Goal: Task Accomplishment & Management: Complete application form

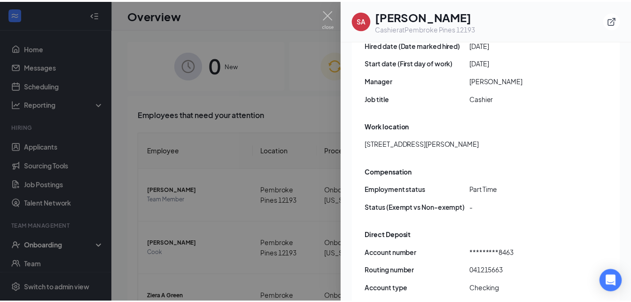
scroll to position [486, 0]
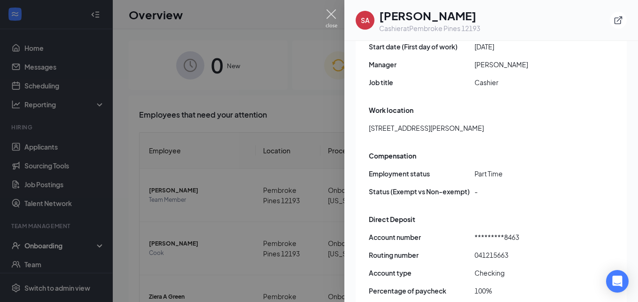
click at [330, 16] on img at bounding box center [332, 18] width 12 height 18
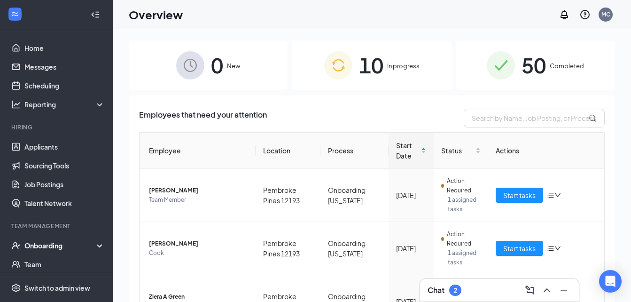
drag, startPoint x: 395, startPoint y: 61, endPoint x: 402, endPoint y: 59, distance: 7.7
click at [402, 59] on div "10 In progress" at bounding box center [371, 64] width 159 height 49
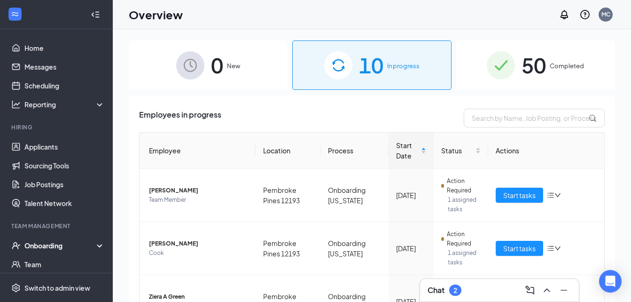
click at [93, 247] on div "Onboarding" at bounding box center [56, 245] width 113 height 19
click at [94, 236] on div "Onboarding" at bounding box center [56, 245] width 113 height 19
click at [79, 243] on div "Onboarding" at bounding box center [60, 245] width 72 height 9
click at [69, 259] on link "Overview" at bounding box center [64, 264] width 80 height 19
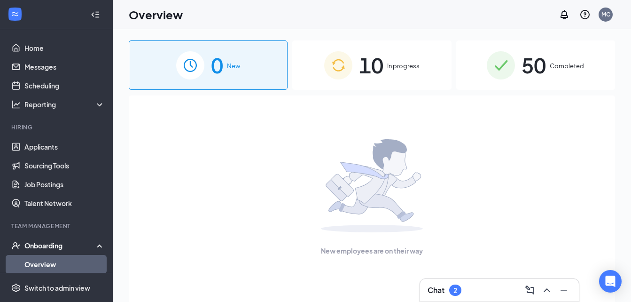
click at [407, 64] on span "In progress" at bounding box center [403, 65] width 32 height 9
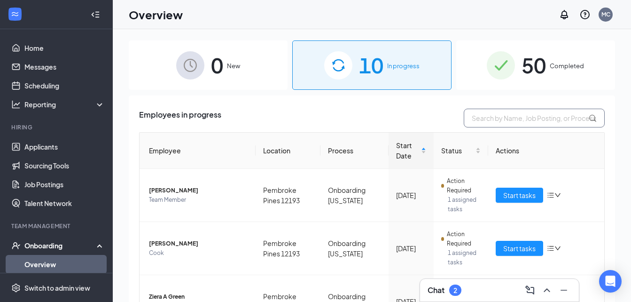
click at [503, 114] on input "text" at bounding box center [534, 118] width 141 height 19
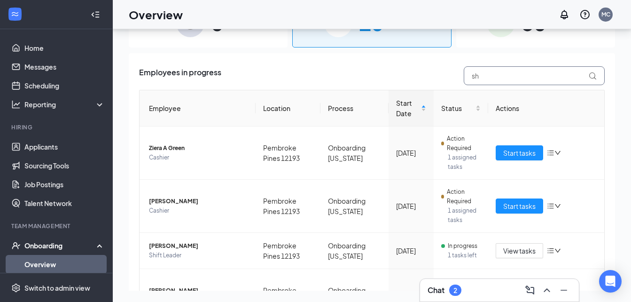
scroll to position [256, 0]
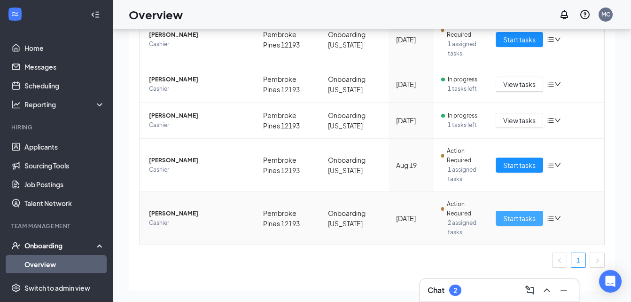
type input "sh"
click at [510, 215] on span "Start tasks" at bounding box center [519, 218] width 32 height 10
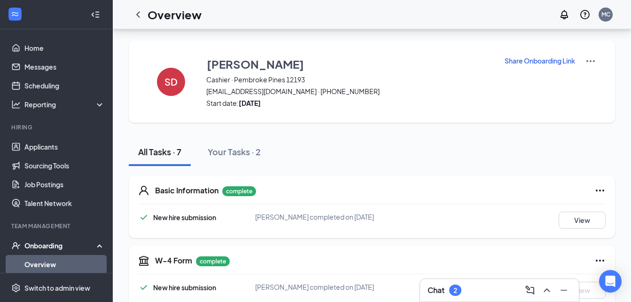
scroll to position [264, 0]
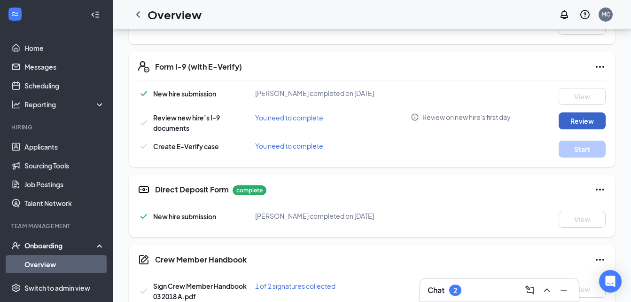
click at [572, 119] on button "Review" at bounding box center [582, 120] width 47 height 17
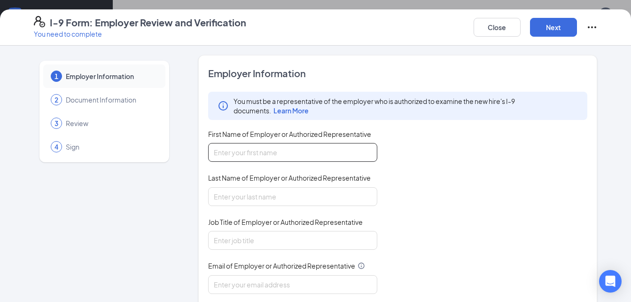
click at [331, 158] on input "First Name of Employer or Authorized Representative" at bounding box center [292, 152] width 169 height 19
type input "Popeyes"
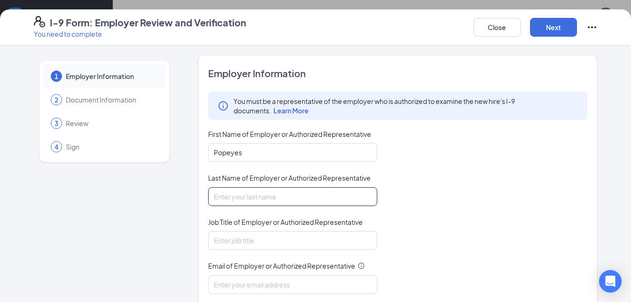
type input "[DATE]"
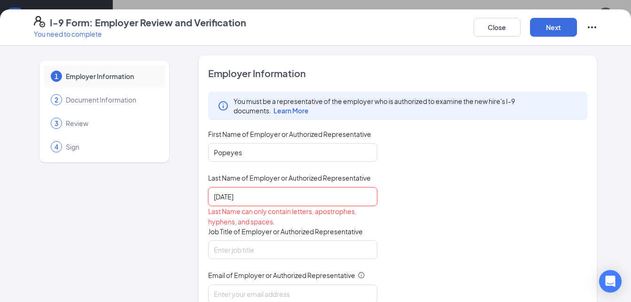
click at [278, 195] on input "[DATE]" at bounding box center [292, 196] width 169 height 19
click at [274, 151] on input "Popeyes" at bounding box center [292, 152] width 169 height 19
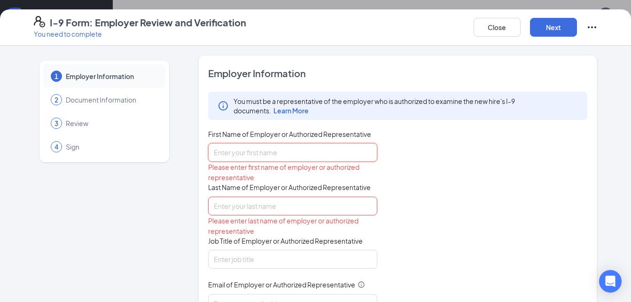
click at [252, 161] on input "First Name of Employer or Authorized Representative" at bounding box center [292, 152] width 169 height 19
type input "[PERSON_NAME]"
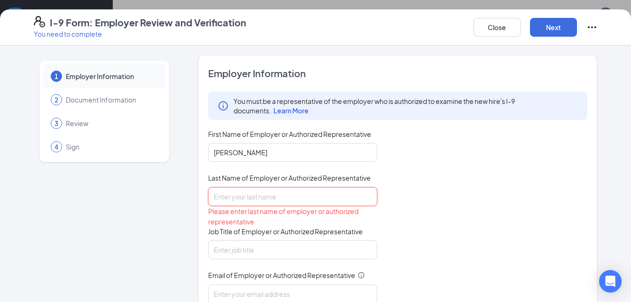
click at [254, 190] on input "Last Name of Employer or Authorized Representative" at bounding box center [292, 196] width 169 height 19
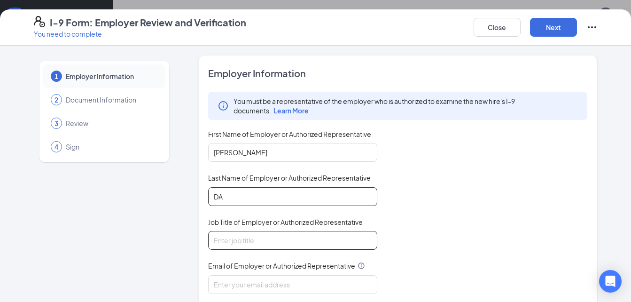
type input "[PERSON_NAME]"
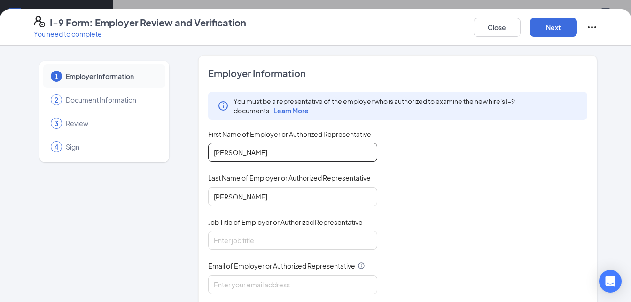
click at [266, 158] on input "[PERSON_NAME]" at bounding box center [292, 152] width 169 height 19
type input "[PERSON_NAME]"
click at [233, 241] on input "Job Title of Employer or Authorized Representative" at bounding box center [292, 240] width 169 height 19
type input "manager"
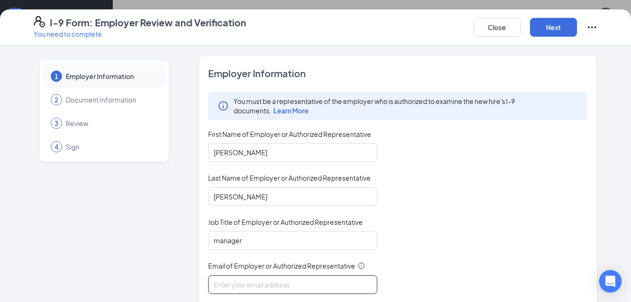
click at [247, 282] on input "Email of Employer or Authorized Representative" at bounding box center [292, 284] width 169 height 19
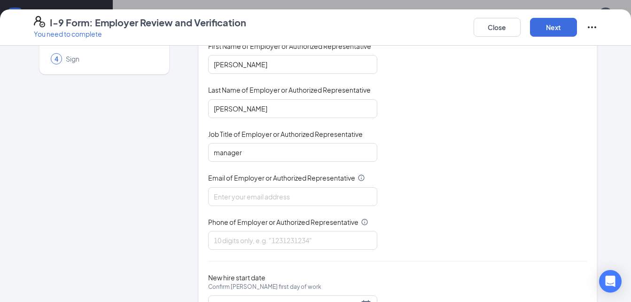
scroll to position [94, 0]
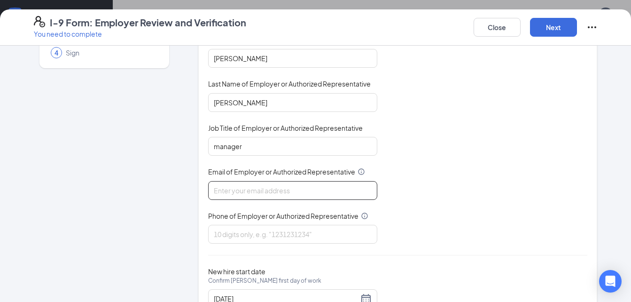
click at [310, 198] on input "Email of Employer or Authorized Representative" at bounding box center [292, 190] width 169 height 19
drag, startPoint x: 310, startPoint y: 198, endPoint x: 295, endPoint y: 82, distance: 117.1
click at [295, 82] on div "You must be a representative of the employer who is authorized to examine the n…" at bounding box center [398, 121] width 380 height 246
type input "[EMAIL_ADDRESS][DOMAIN_NAME]"
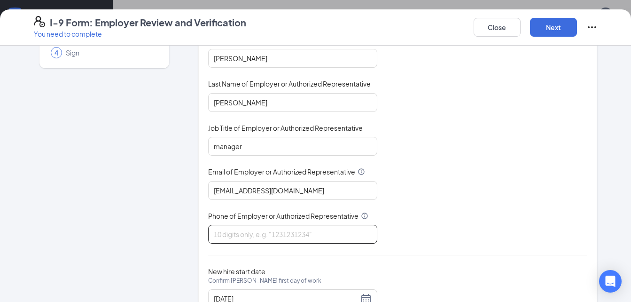
click at [229, 235] on input "Phone of Employer or Authorized Representative" at bounding box center [292, 234] width 169 height 19
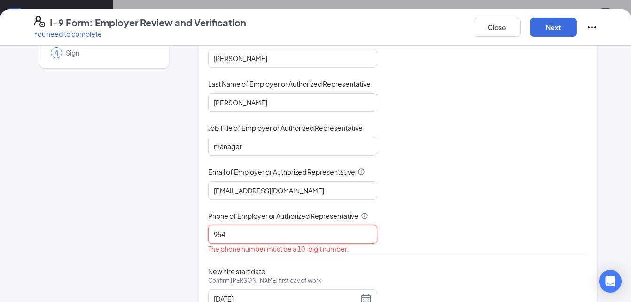
type input "9543748404"
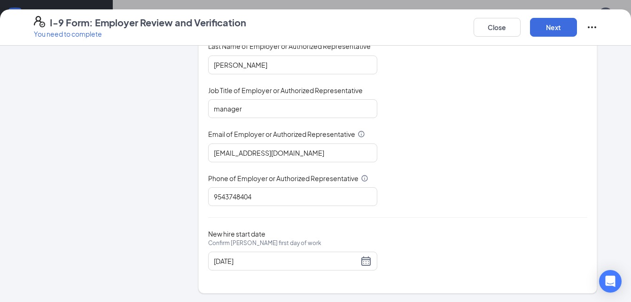
scroll to position [132, 0]
click at [560, 21] on button "Next" at bounding box center [553, 27] width 47 height 19
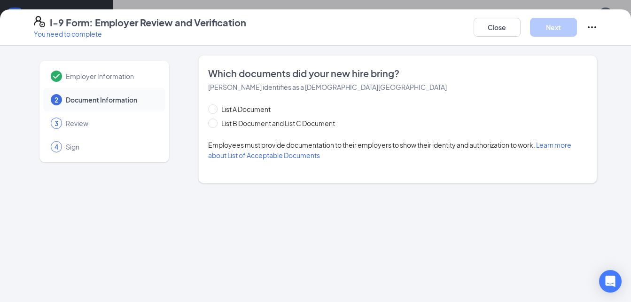
scroll to position [0, 0]
click at [212, 121] on input "List B Document and List C Document" at bounding box center [211, 121] width 7 height 7
radio input "true"
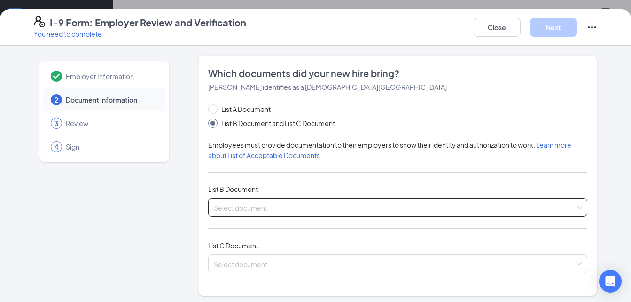
click at [250, 206] on input "search" at bounding box center [395, 205] width 362 height 14
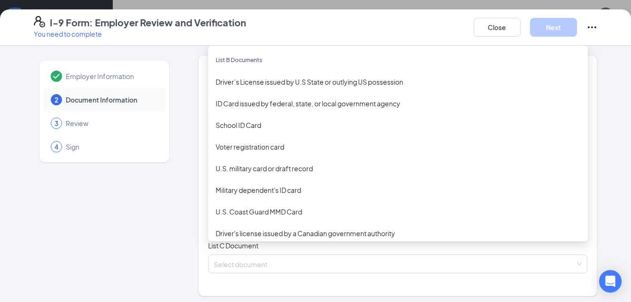
click at [250, 206] on div "U.S. Coast Guard MMD Card" at bounding box center [398, 211] width 365 height 10
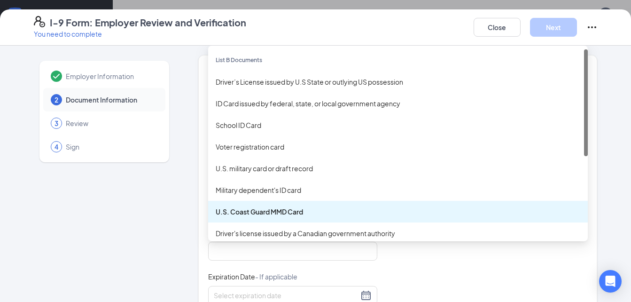
click at [303, 204] on div "[DEMOGRAPHIC_DATA] Coast Guard MMD Card Military dependent's ID card U.S. Coast…" at bounding box center [398, 207] width 380 height 19
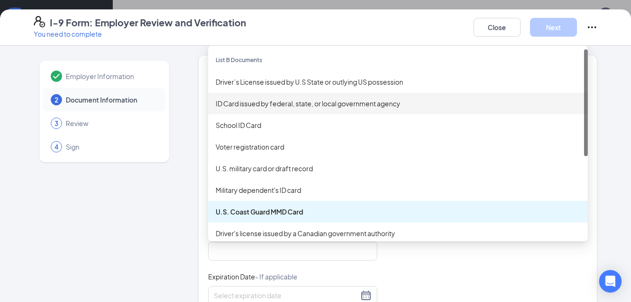
click at [299, 102] on div "ID Card issued by federal, state, or local government agency" at bounding box center [398, 103] width 365 height 10
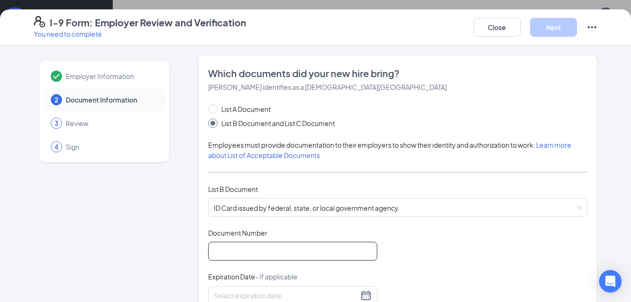
click at [244, 248] on input "Document Number" at bounding box center [292, 250] width 169 height 19
type input "D250-798-88-701-0"
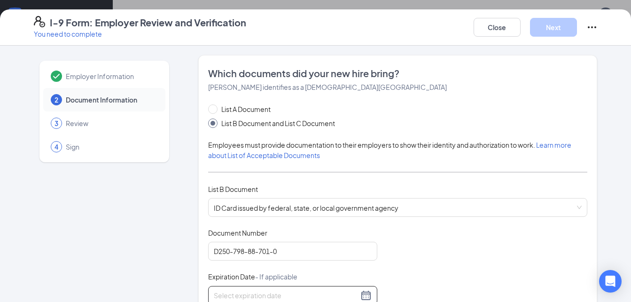
click at [362, 295] on div at bounding box center [293, 294] width 158 height 11
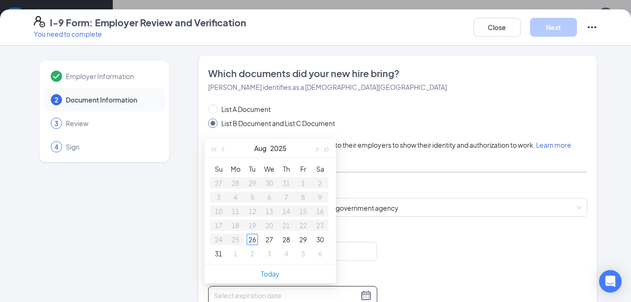
type input "[DATE]"
click at [285, 154] on button "2025" at bounding box center [278, 148] width 16 height 19
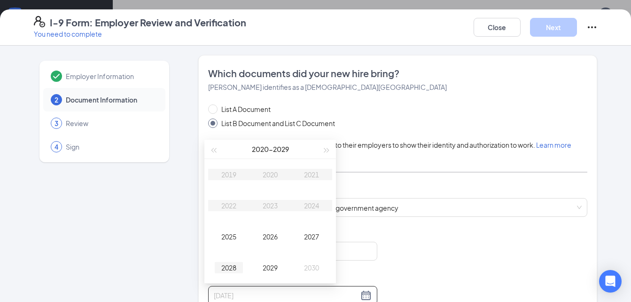
type input "[DATE]"
click at [225, 263] on div "2028" at bounding box center [229, 267] width 28 height 11
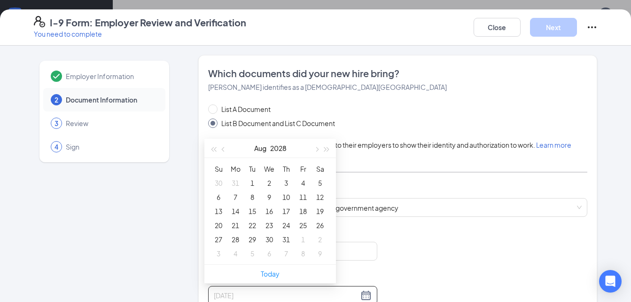
type input "[DATE]"
click at [261, 148] on button "Aug" at bounding box center [260, 148] width 12 height 19
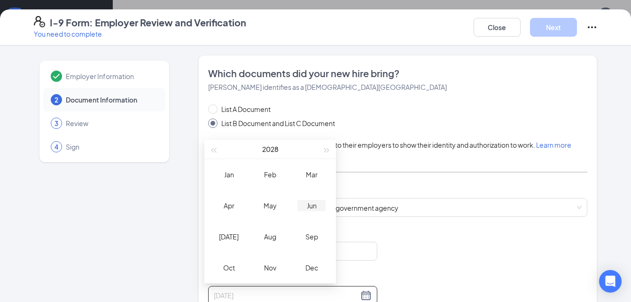
click at [317, 205] on div "Jun" at bounding box center [311, 205] width 28 height 11
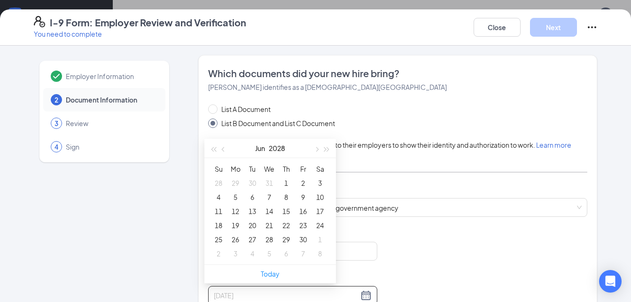
type input "[DATE]"
click at [286, 184] on div "1" at bounding box center [285, 182] width 11 height 11
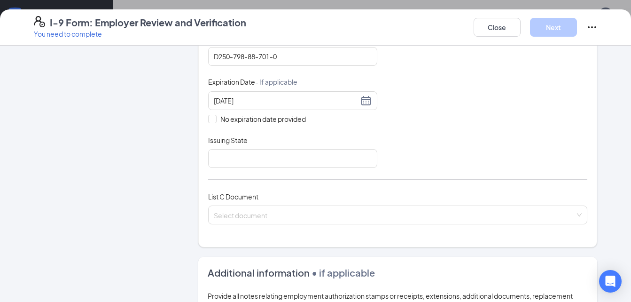
scroll to position [207, 0]
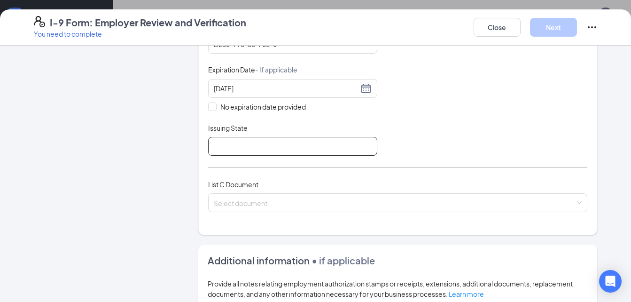
click at [334, 142] on input "Issuing State" at bounding box center [292, 146] width 169 height 19
type input "DMV"
click at [315, 148] on input "DMV" at bounding box center [292, 146] width 169 height 19
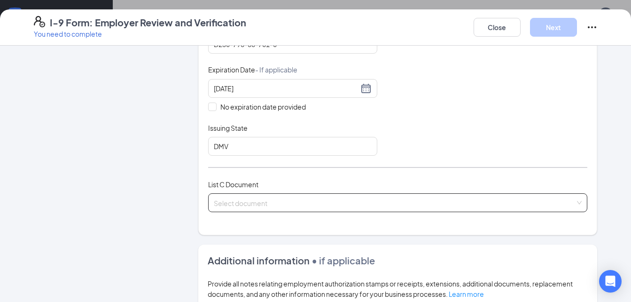
click at [271, 199] on div "Select document List C Documents Unrestricted Social Security Card Certificatio…" at bounding box center [398, 202] width 380 height 19
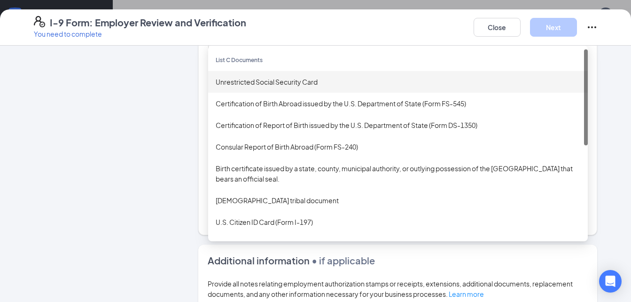
click at [286, 79] on div "Unrestricted Social Security Card" at bounding box center [398, 82] width 365 height 10
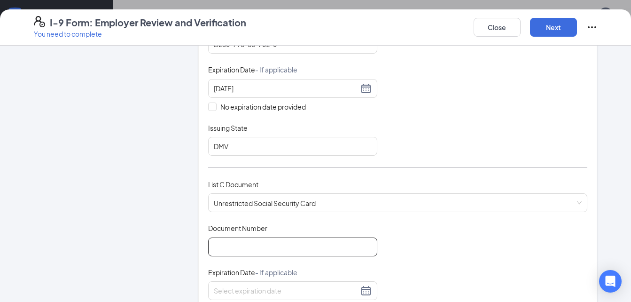
click at [252, 245] on input "Document Number" at bounding box center [292, 246] width 169 height 19
click at [252, 245] on input "592-78-6048" at bounding box center [292, 246] width 169 height 19
type input "592-78-6048"
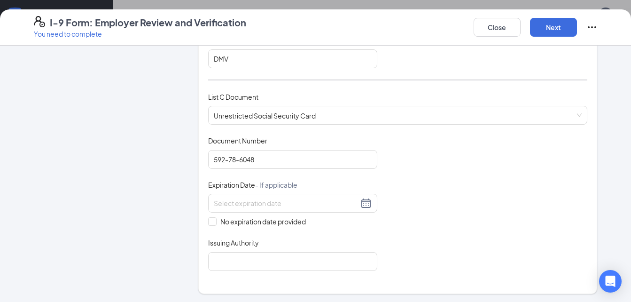
scroll to position [301, 0]
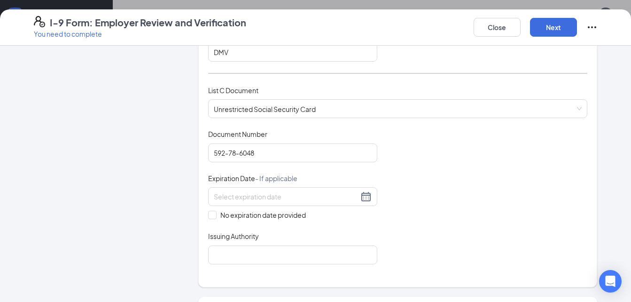
click at [209, 220] on div "Document Title Unrestricted Social Security Card Document Number 592-78-6048 Ex…" at bounding box center [398, 196] width 380 height 134
click at [209, 216] on input "No expiration date provided" at bounding box center [211, 213] width 7 height 7
checkbox input "true"
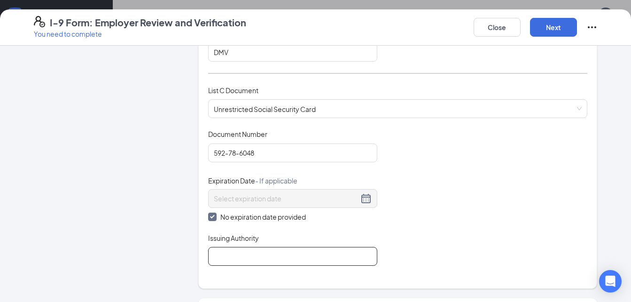
click at [241, 256] on input "Issuing Authority" at bounding box center [292, 256] width 169 height 19
type input "SS"
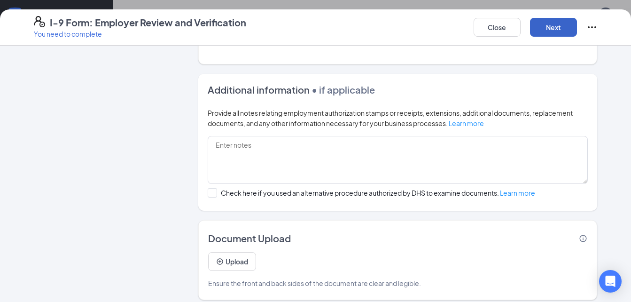
click at [545, 34] on button "Next" at bounding box center [553, 27] width 47 height 19
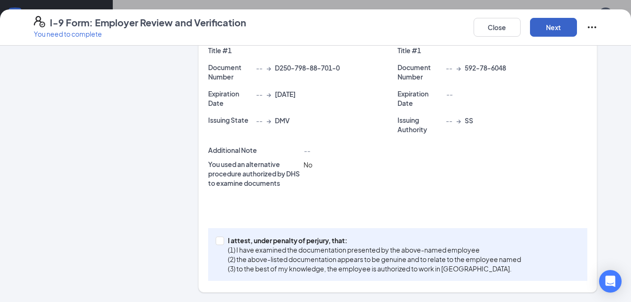
scroll to position [266, 0]
click at [548, 24] on button "Next" at bounding box center [553, 27] width 47 height 19
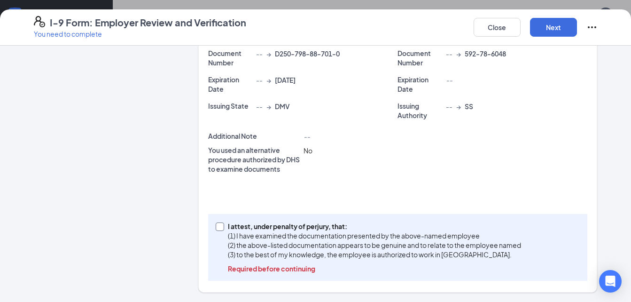
click at [217, 225] on input "I attest, under penalty of [PERSON_NAME], that: (1) I have examined the documen…" at bounding box center [219, 225] width 7 height 7
checkbox input "true"
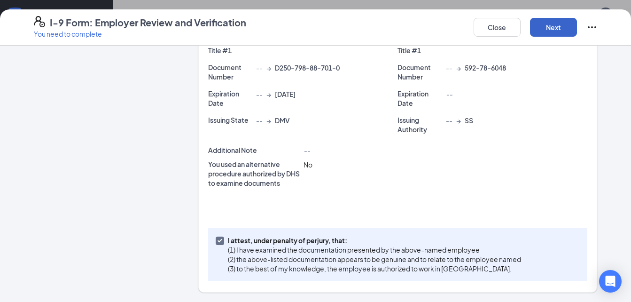
click at [554, 26] on button "Next" at bounding box center [553, 27] width 47 height 19
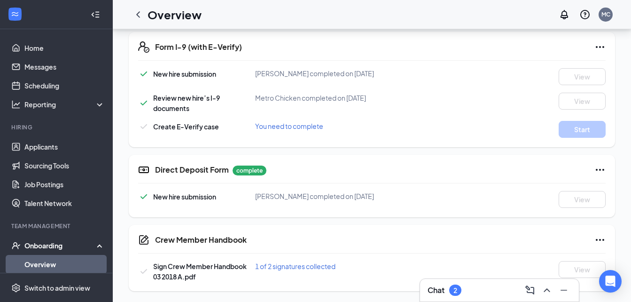
scroll to position [284, 0]
